Goal: Navigation & Orientation: Find specific page/section

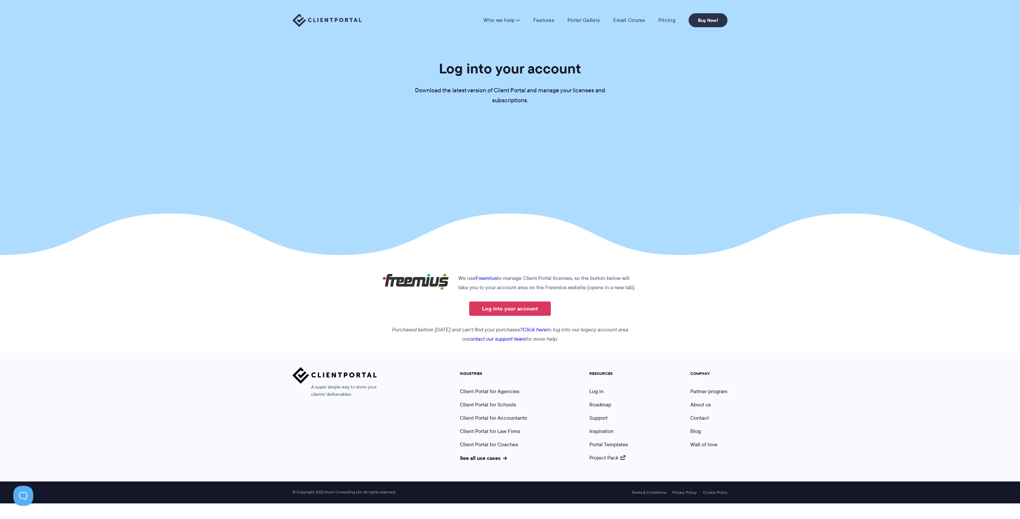
click at [487, 172] on section "Log into your account Download the latest version of Client Portal and manage y…" at bounding box center [510, 127] width 1020 height 255
click at [477, 278] on p "We use Freemius to manage Client Portal licenses, so the button below will take…" at bounding box center [510, 283] width 255 height 19
copy p "Freemius t"
drag, startPoint x: 525, startPoint y: 277, endPoint x: 571, endPoint y: 277, distance: 46.2
click at [571, 277] on p "We use Freemius to manage Client Portal licenses, so the button below will take…" at bounding box center [510, 283] width 255 height 19
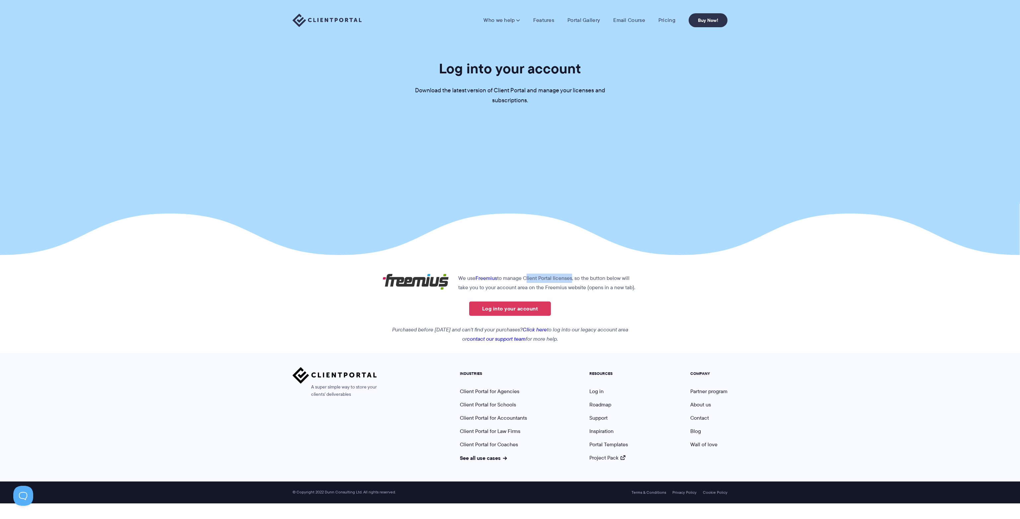
copy p "Client Portal license"
drag, startPoint x: 415, startPoint y: 91, endPoint x: 588, endPoint y: 102, distance: 173.4
click at [588, 102] on p "Download the latest version of Client Portal and manage your licenses and subsc…" at bounding box center [510, 96] width 199 height 20
copy p "Download the latest version of Client Portal and manage your licenses and subsc…"
